Goal: Task Accomplishment & Management: Use online tool/utility

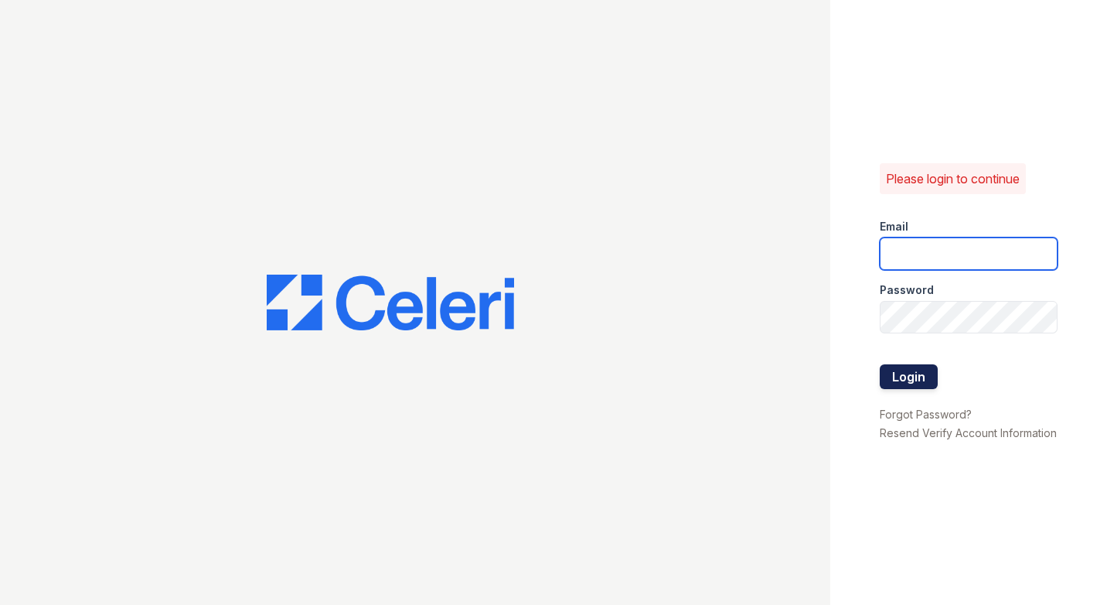
type input "[DOMAIN_NAME][EMAIL_ADDRESS][DOMAIN_NAME]"
click at [920, 372] on button "Login" at bounding box center [909, 376] width 58 height 25
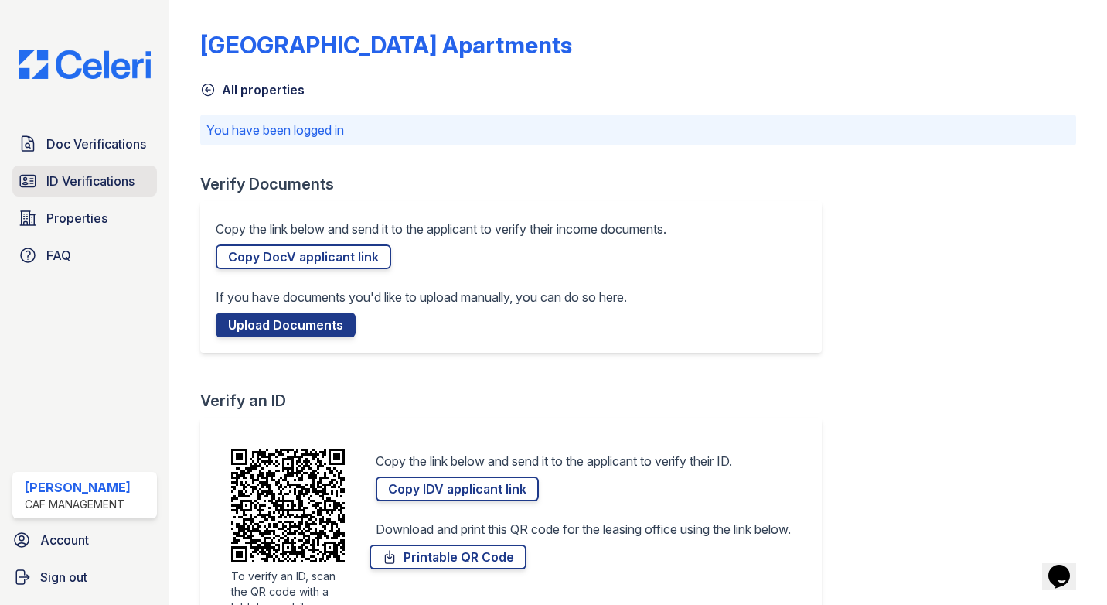
click at [81, 166] on link "ID Verifications" at bounding box center [84, 180] width 145 height 31
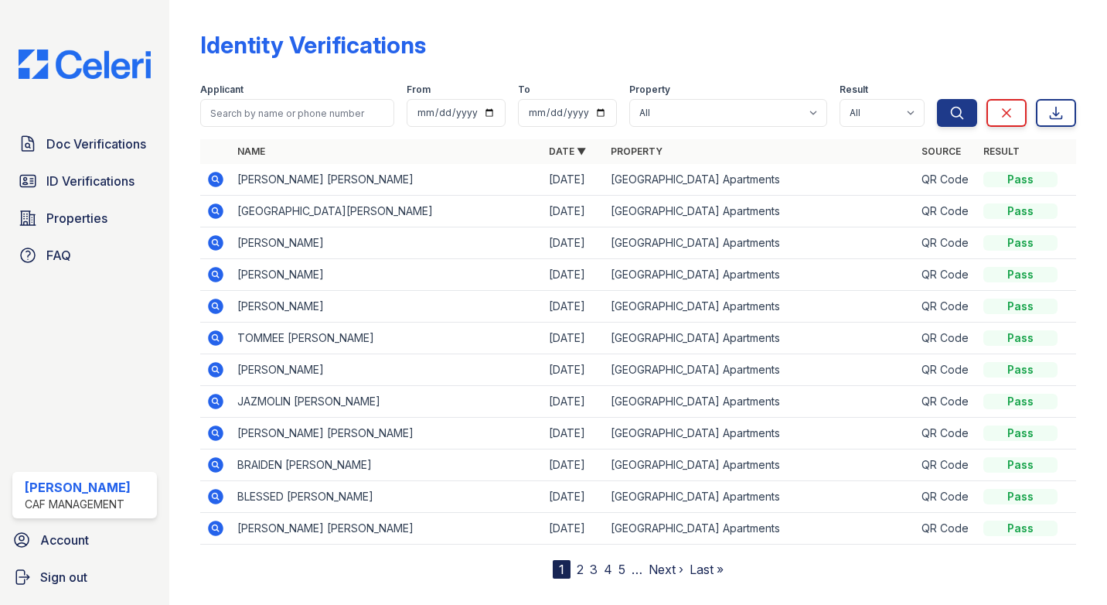
click at [95, 119] on div "Doc Verifications ID Verifications Properties FAQ [PERSON_NAME] CAF Management …" at bounding box center [84, 302] width 169 height 605
click at [138, 134] on link "Doc Verifications" at bounding box center [84, 143] width 145 height 31
